Goal: Task Accomplishment & Management: Manage account settings

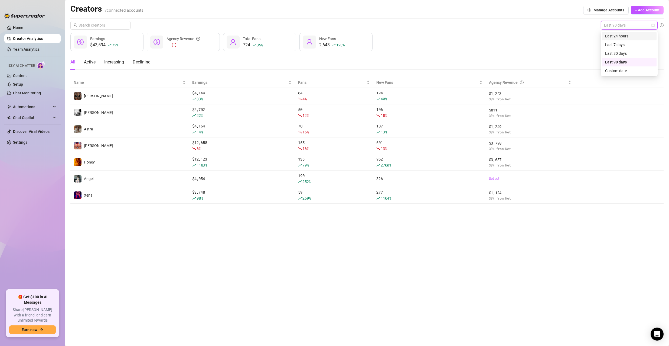
click at [625, 34] on div "Last 24 hours" at bounding box center [630, 36] width 48 height 6
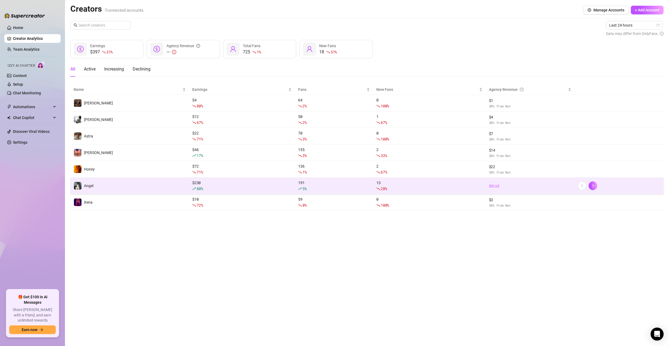
click at [495, 186] on link "Set cut" at bounding box center [530, 185] width 83 height 5
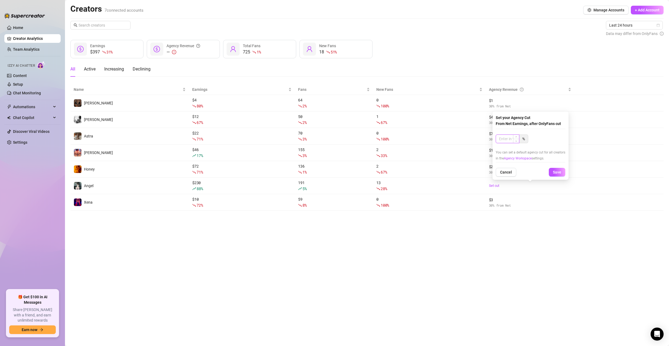
click at [506, 140] on input at bounding box center [507, 139] width 23 height 8
type input "30"
click at [559, 173] on span "Save" at bounding box center [557, 172] width 8 height 4
click at [414, 54] on div "$397 31 % Earnings $119 Agency Revenue 725 1 % Total Fans 18 51 % New Fans" at bounding box center [367, 49] width 594 height 18
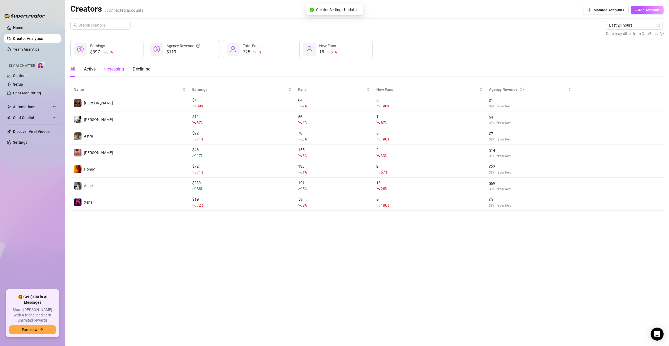
click at [116, 71] on div "Increasing" at bounding box center [114, 69] width 20 height 7
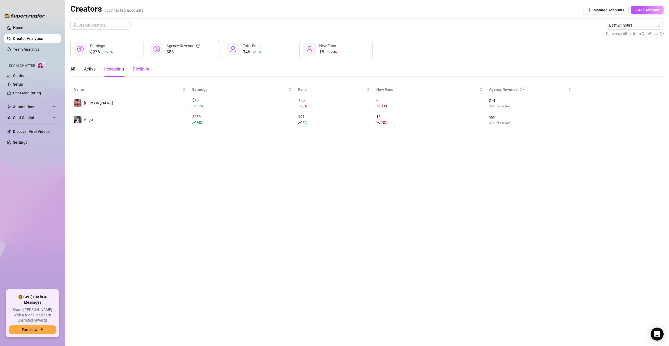
click at [135, 68] on div "Declining" at bounding box center [142, 69] width 18 height 7
click at [114, 67] on div "Increasing" at bounding box center [114, 69] width 20 height 7
click at [93, 69] on div "Active" at bounding box center [90, 69] width 12 height 7
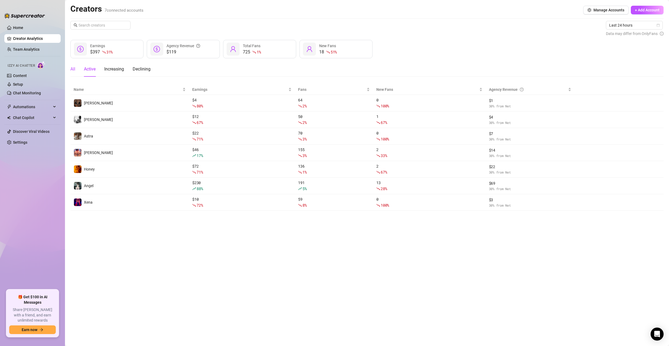
click at [73, 69] on div "All" at bounding box center [72, 69] width 5 height 7
